Goal: Information Seeking & Learning: Learn about a topic

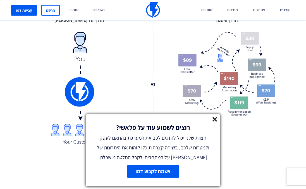
scroll to position [833, 0]
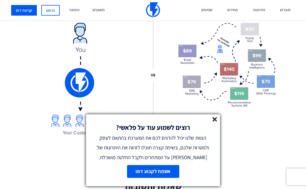
click at [216, 119] on icon at bounding box center [214, 119] width 5 height 5
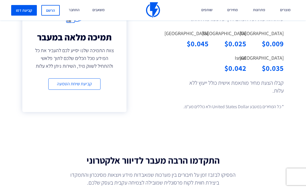
scroll to position [632, 0]
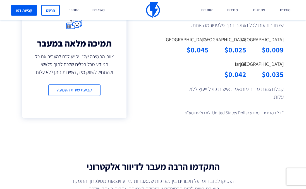
click at [236, 79] on div "$0.042" at bounding box center [231, 74] width 29 height 10
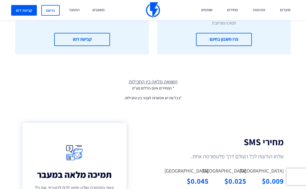
scroll to position [455, 0]
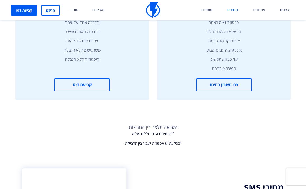
click at [231, 10] on link "מחירים" at bounding box center [232, 10] width 19 height 20
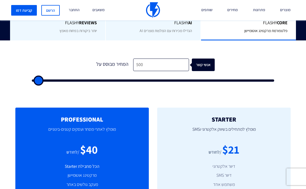
scroll to position [143, 0]
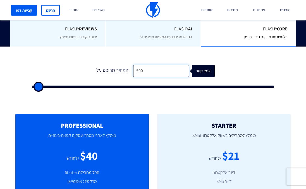
click at [141, 72] on input "500" at bounding box center [161, 71] width 56 height 13
type input "1"
type input "500"
type input "10"
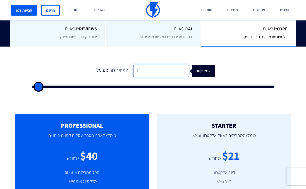
type input "500"
type input "100"
type input "500"
type input "1,000"
type input "1000"
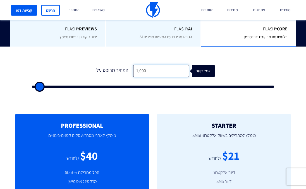
type input "1,000"
click at [200, 72] on div "אנשי קשר" at bounding box center [205, 71] width 23 height 13
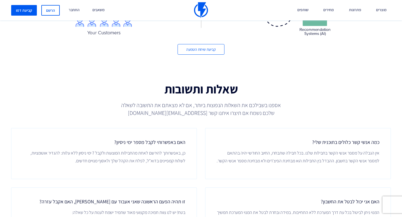
scroll to position [738, 0]
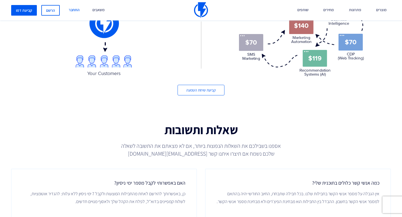
click at [76, 10] on link "התחבר" at bounding box center [73, 10] width 19 height 20
